Goal: Navigation & Orientation: Find specific page/section

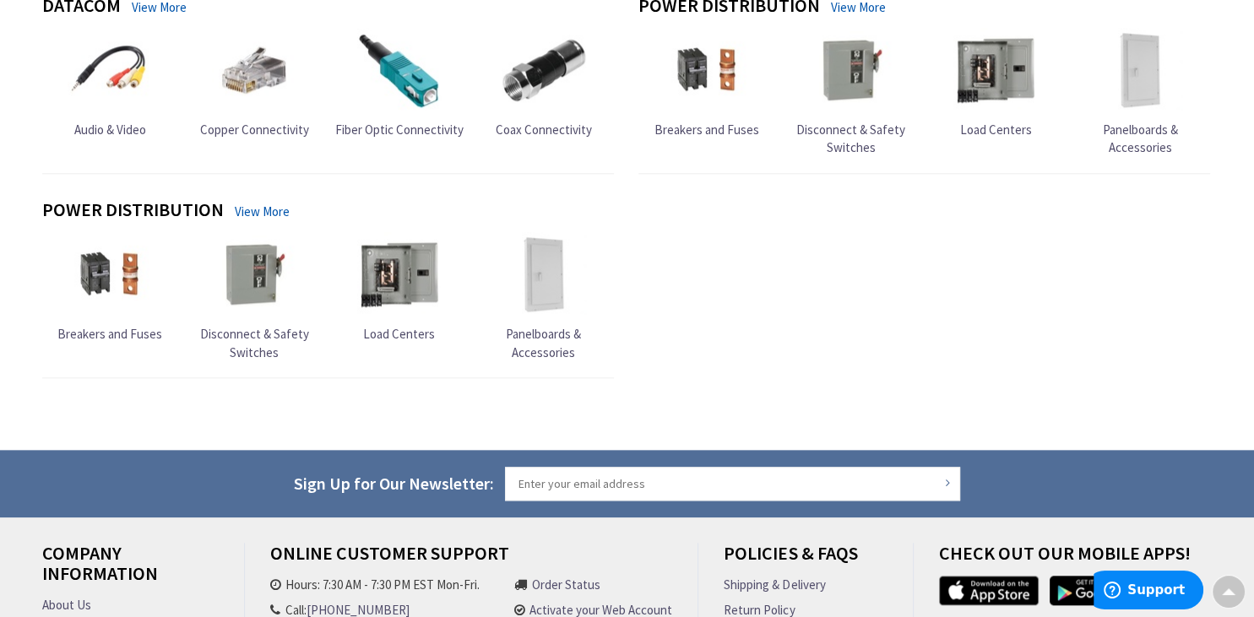
scroll to position [1921, 0]
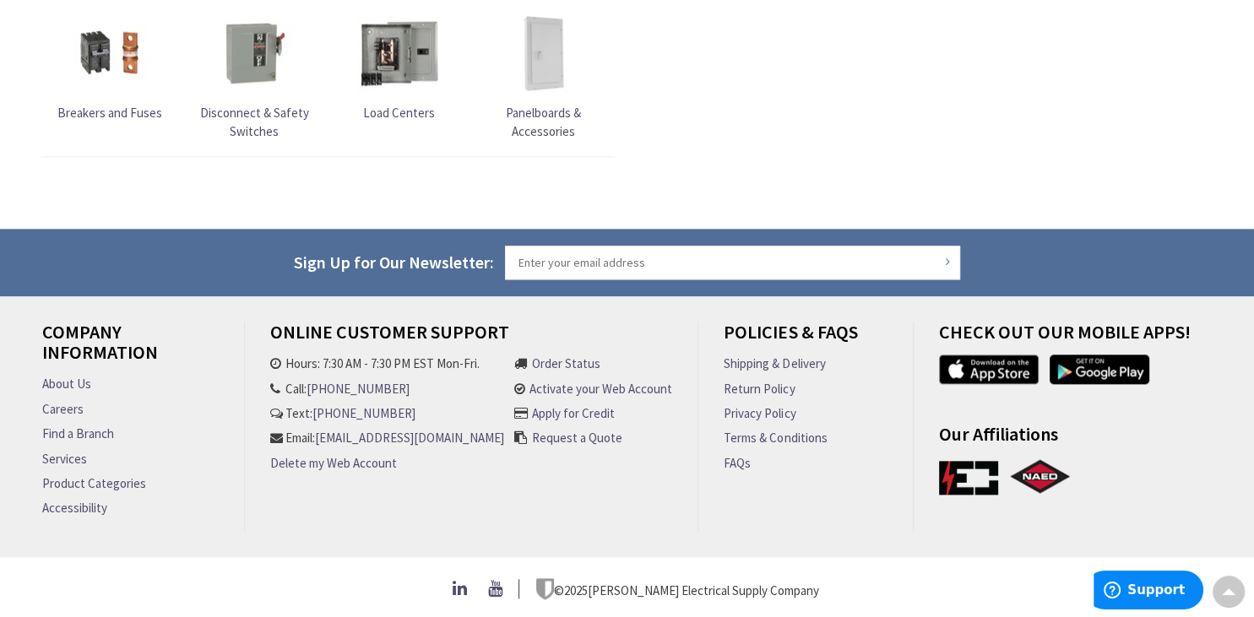
click at [75, 400] on link "Careers" at bounding box center [62, 409] width 41 height 18
click at [101, 425] on link "Find a Branch" at bounding box center [78, 434] width 72 height 18
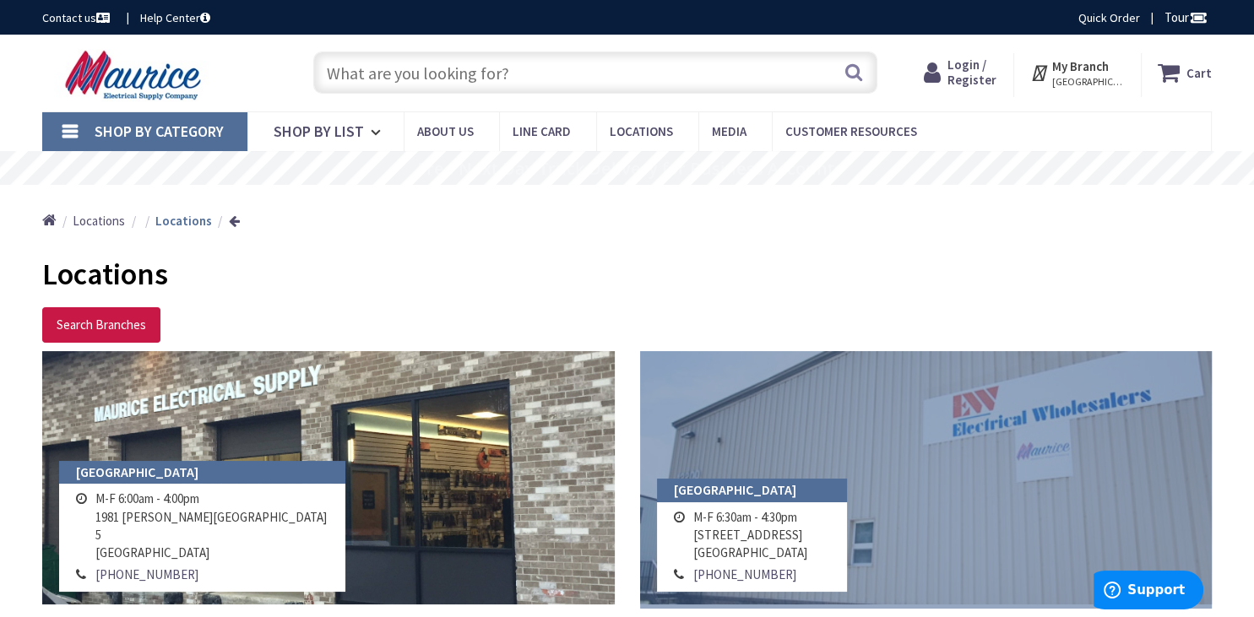
click at [1060, 459] on link at bounding box center [926, 477] width 572 height 253
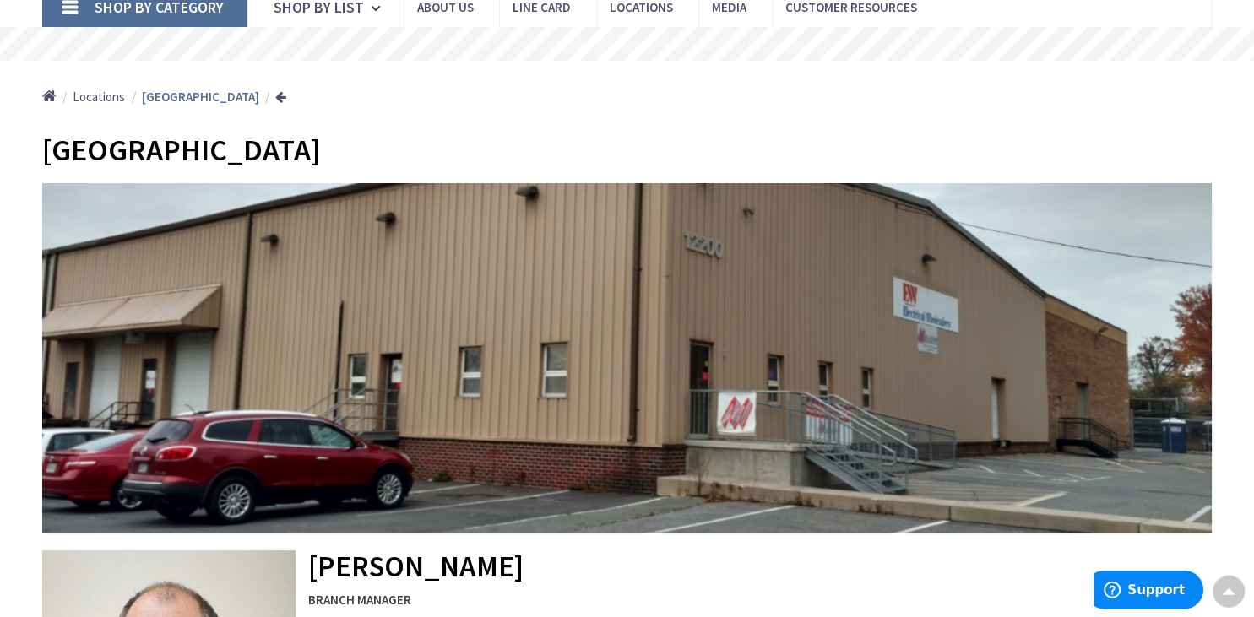
scroll to position [89, 0]
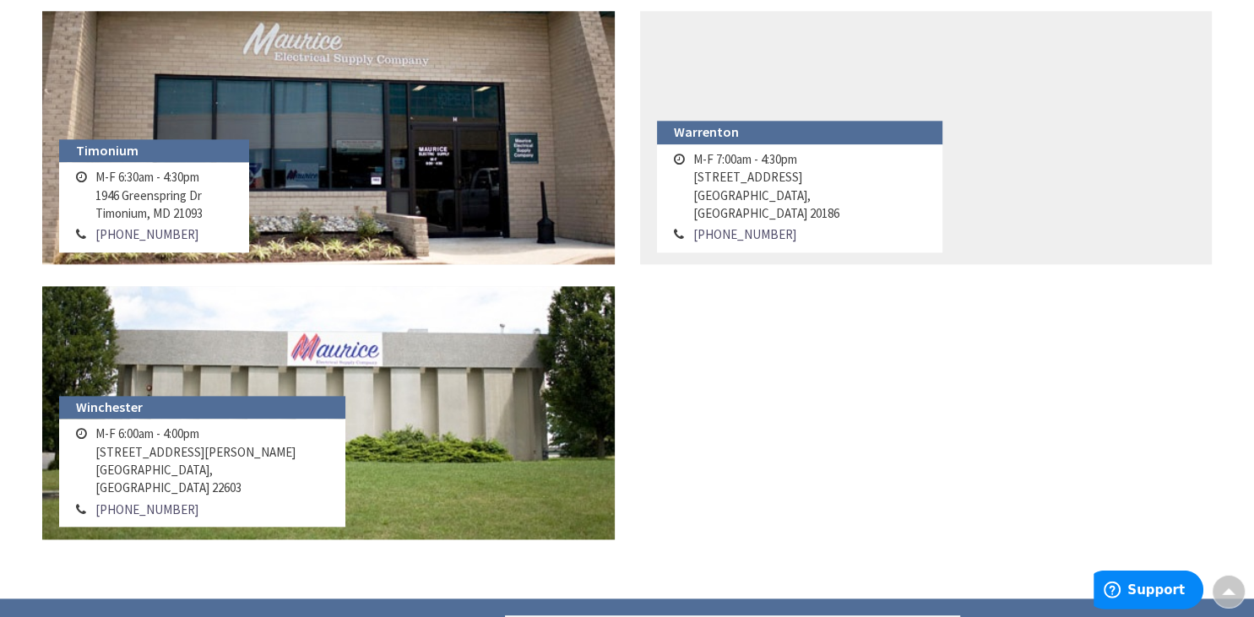
scroll to position [1961, 0]
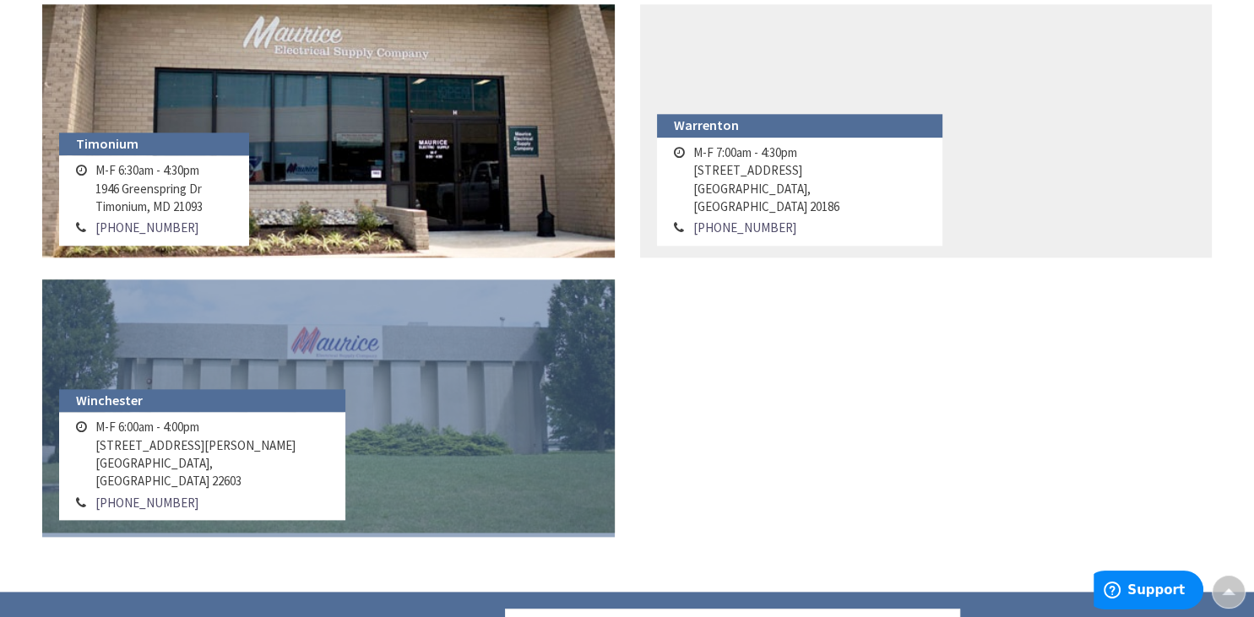
click at [410, 469] on link at bounding box center [328, 405] width 572 height 253
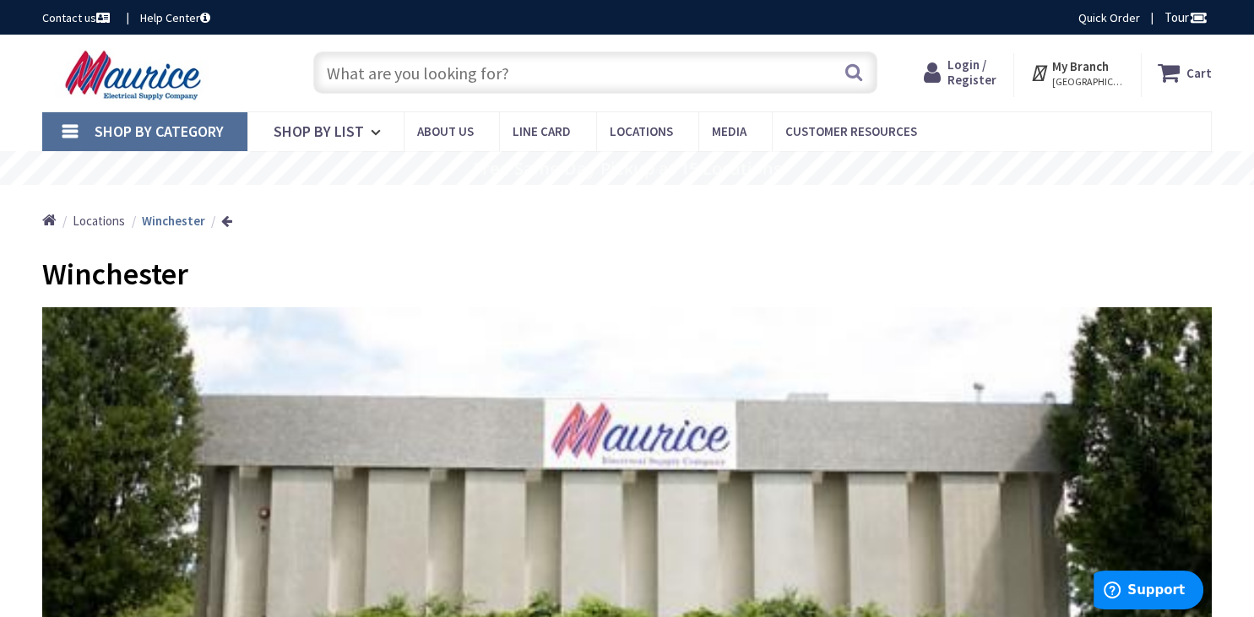
click at [1238, 535] on main "Winchester Johnny Jenkins BRANCH MANAGER Store Hours: M-F 6:00am - 4:00pm 323 B…" at bounding box center [627, 581] width 1254 height 673
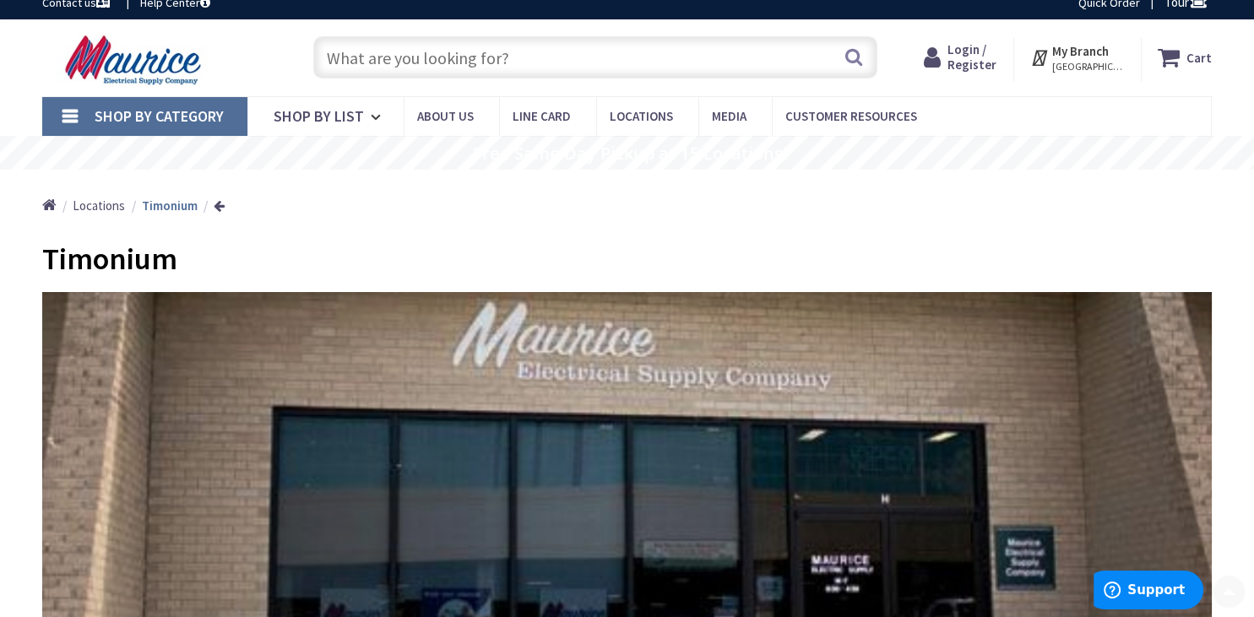
scroll to position [8, 0]
